Goal: Navigation & Orientation: Find specific page/section

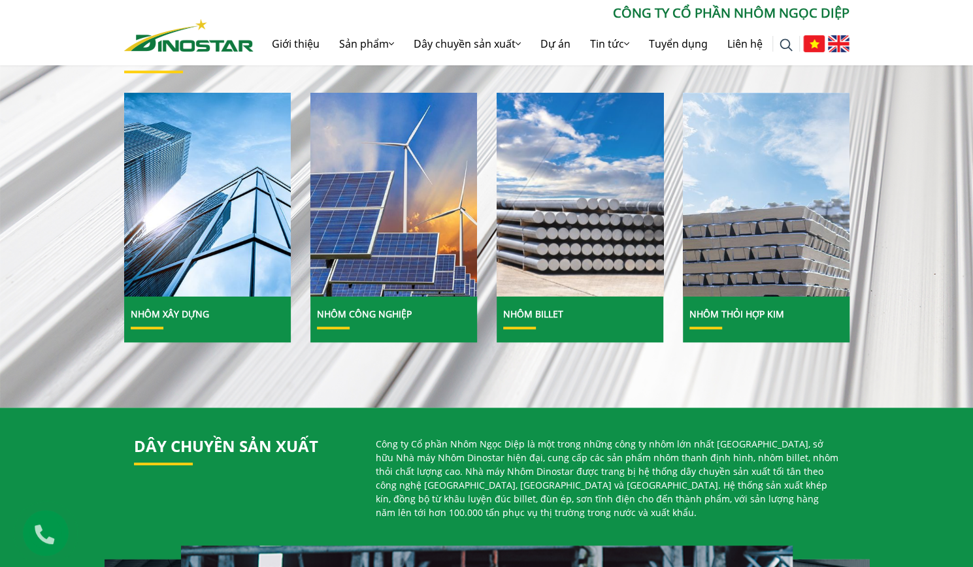
scroll to position [355, 0]
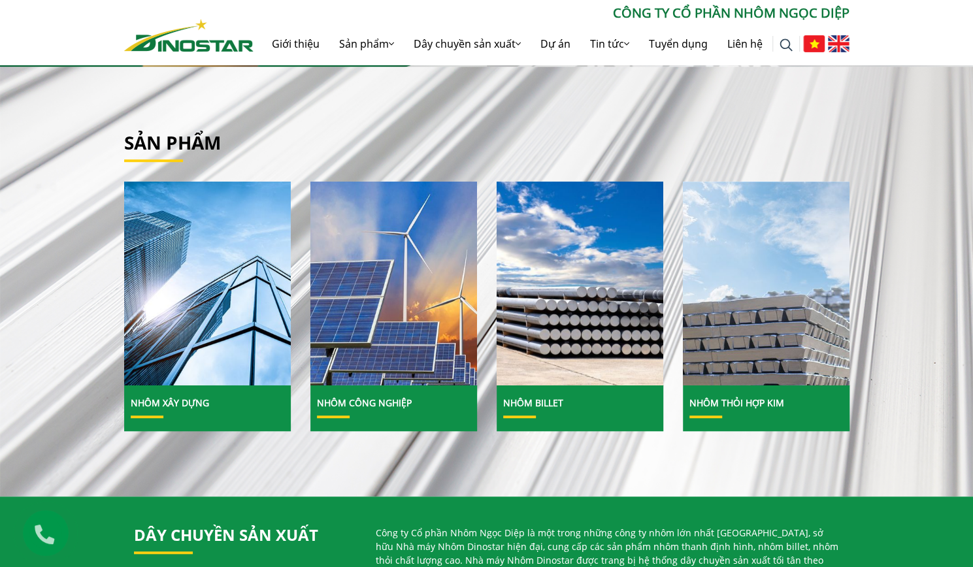
drag, startPoint x: 812, startPoint y: 54, endPoint x: 710, endPoint y: 109, distance: 115.8
click at [710, 109] on div "Sản phẩm Nhôm Xây dựng" at bounding box center [486, 282] width 973 height 430
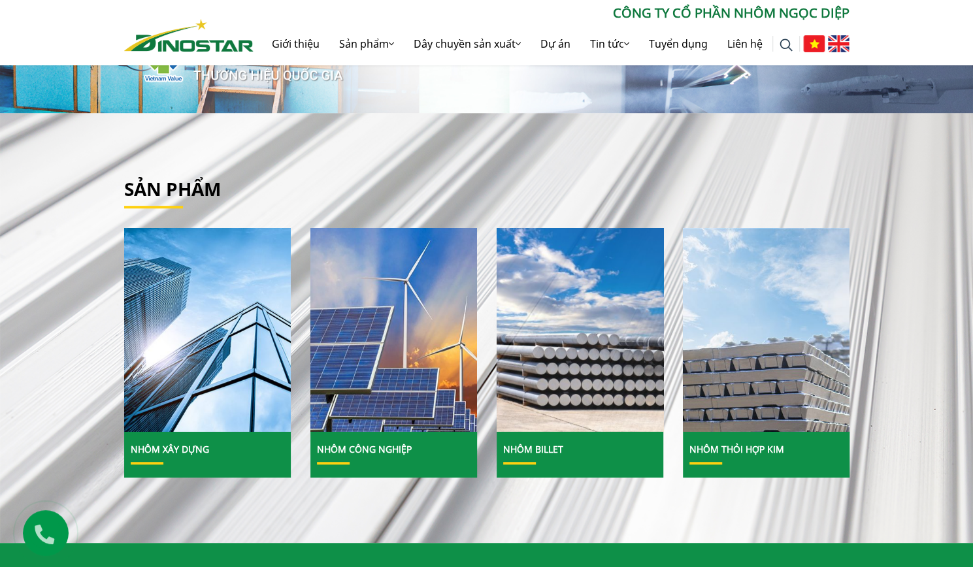
scroll to position [308, 0]
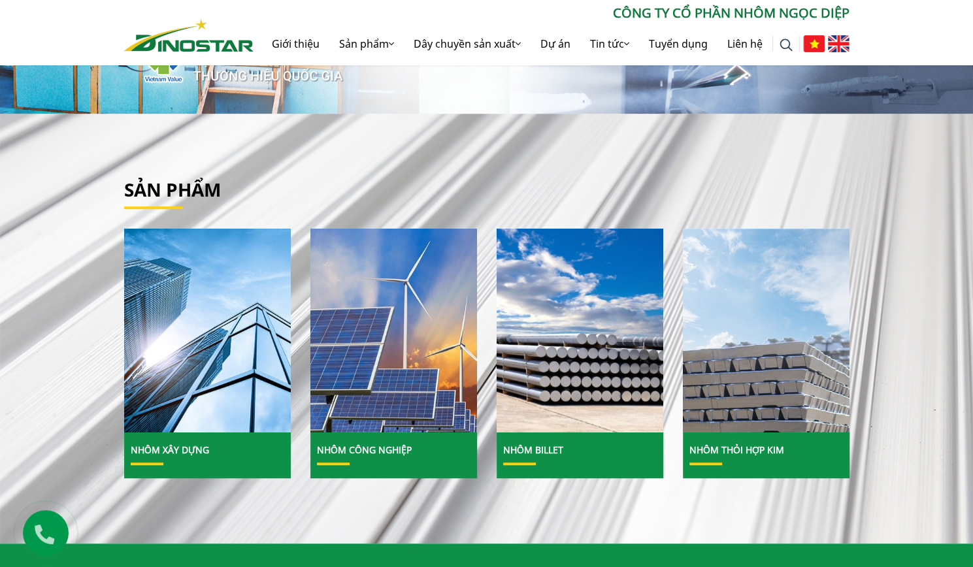
click at [840, 46] on img at bounding box center [839, 43] width 22 height 17
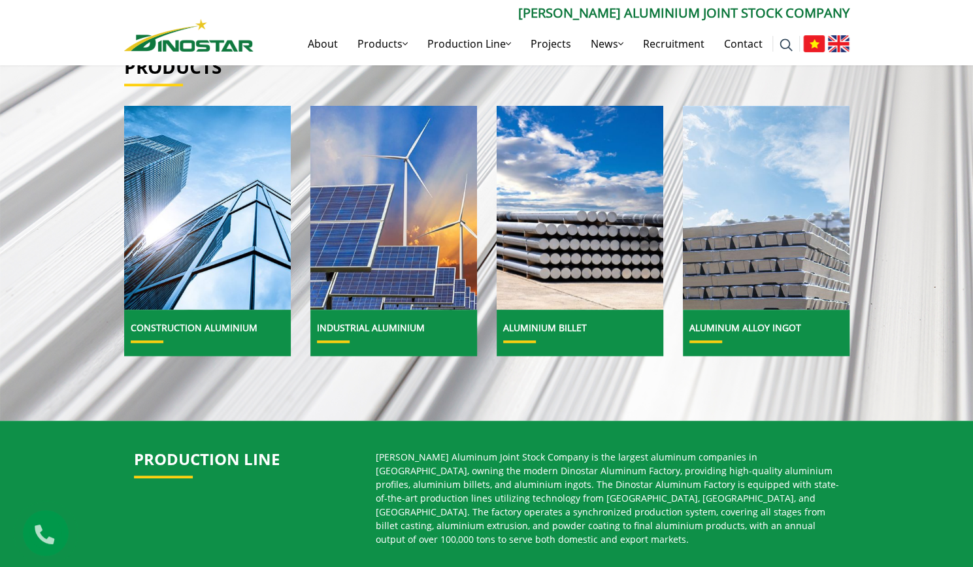
scroll to position [433, 0]
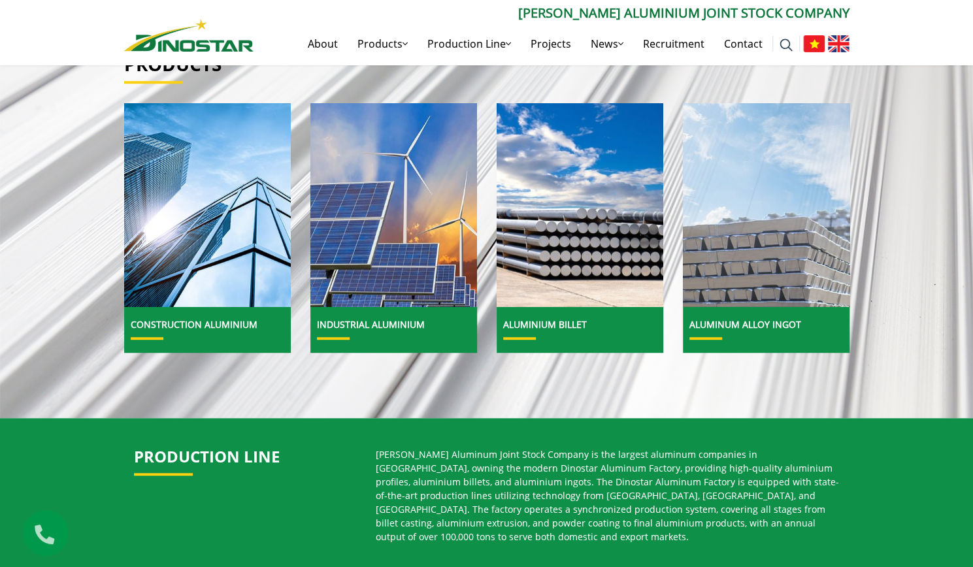
click at [725, 244] on img at bounding box center [766, 205] width 178 height 218
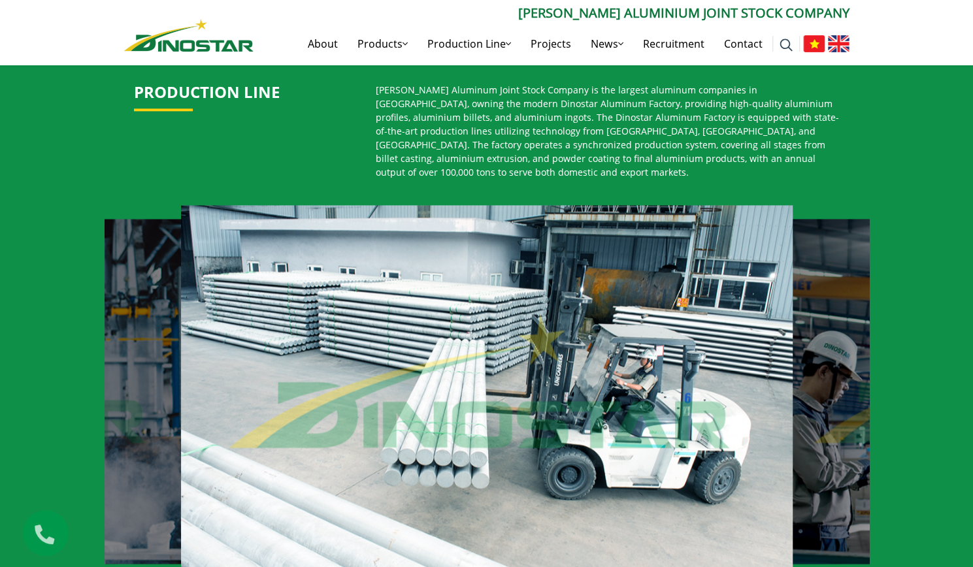
scroll to position [793, 0]
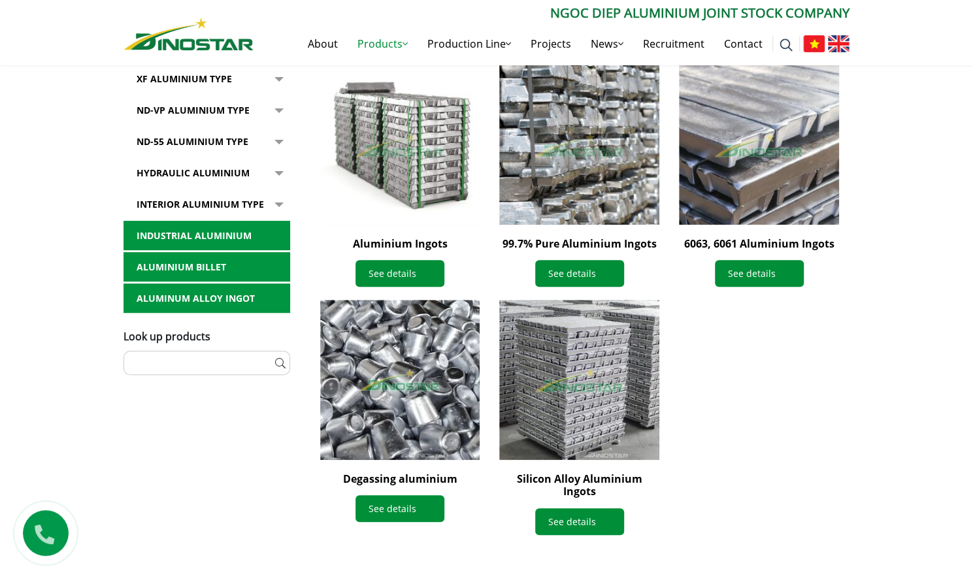
scroll to position [447, 0]
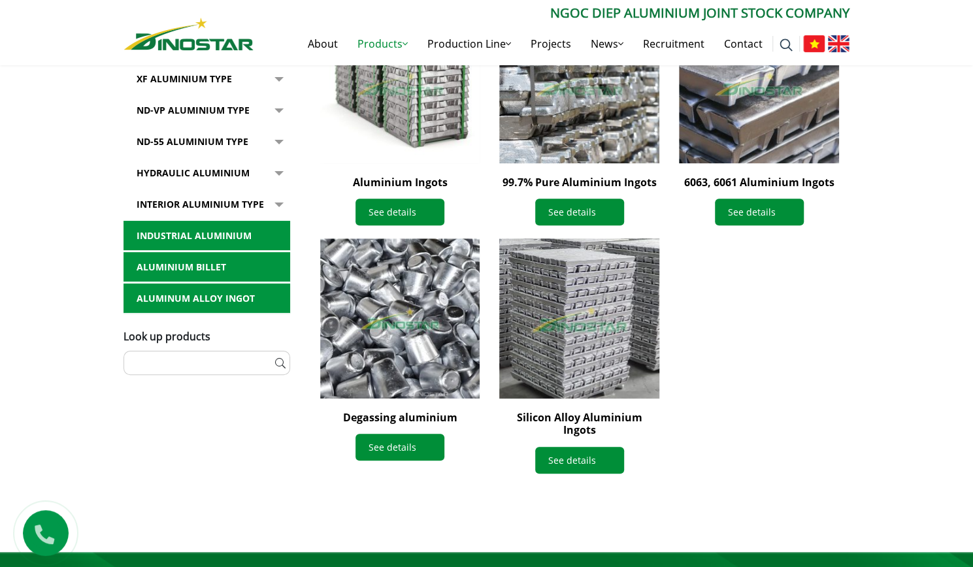
click at [576, 368] on img at bounding box center [579, 319] width 176 height 176
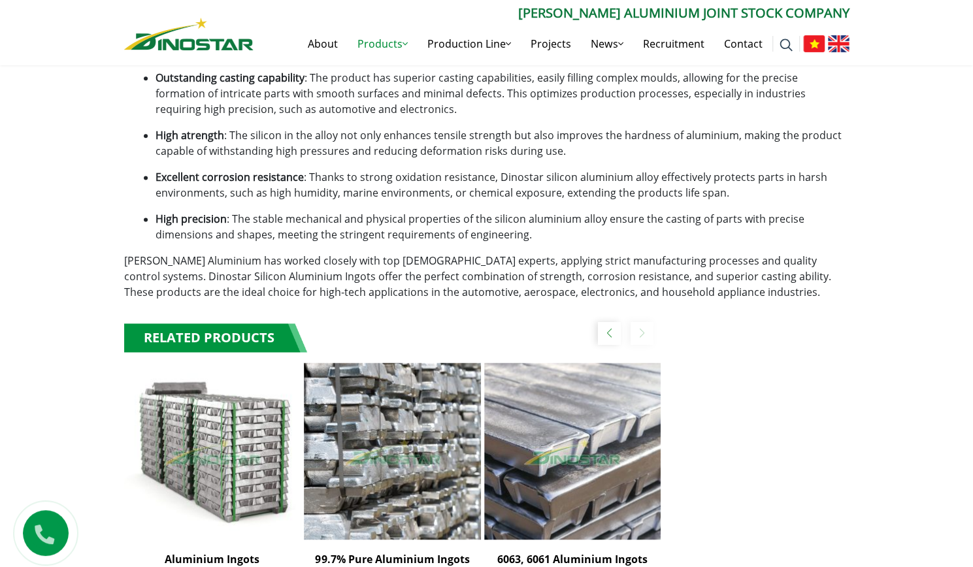
scroll to position [936, 0]
